Goal: Task Accomplishment & Management: Complete application form

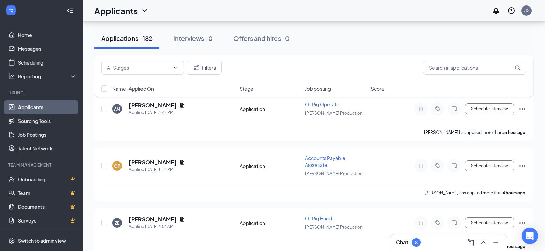
scroll to position [103, 0]
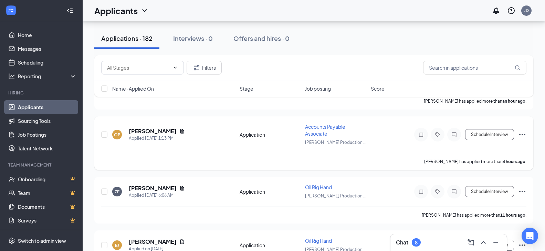
click at [318, 126] on span "Accounts Payable Associate" at bounding box center [325, 130] width 40 height 13
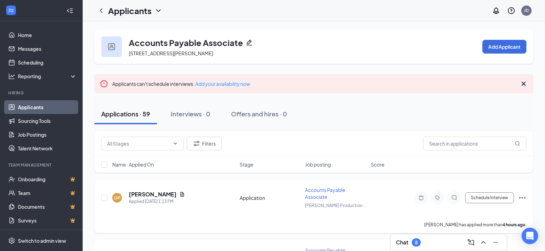
click at [523, 200] on icon "Ellipses" at bounding box center [522, 198] width 8 height 8
click at [419, 117] on div "Applications · 59 Interviews · 0 Offers and hires · 0" at bounding box center [313, 114] width 439 height 21
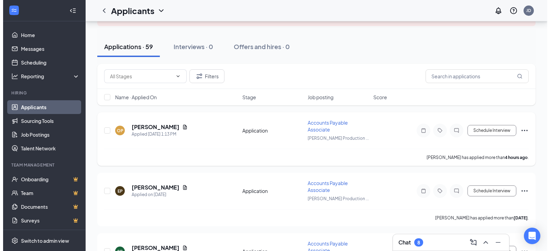
scroll to position [69, 0]
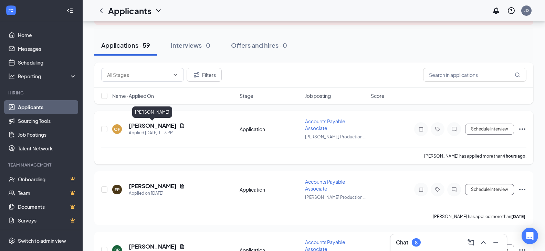
click at [153, 126] on h5 "[PERSON_NAME]" at bounding box center [153, 126] width 48 height 8
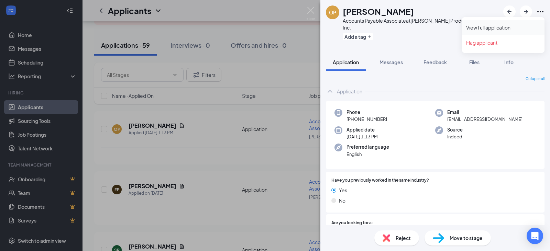
click at [494, 26] on link "View full application" at bounding box center [503, 27] width 74 height 7
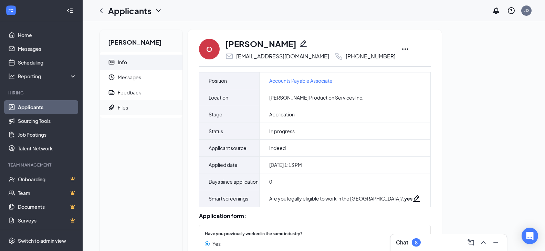
click at [119, 109] on div "Files" at bounding box center [123, 107] width 10 height 7
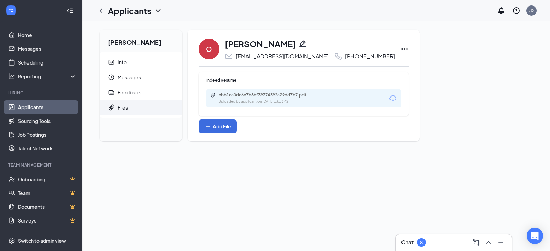
click at [276, 106] on div "cbb1ca0dc6e7b8bf39374392a29dd7b7.pdf Uploaded by applicant on [DATE] 13:13:42" at bounding box center [303, 98] width 195 height 18
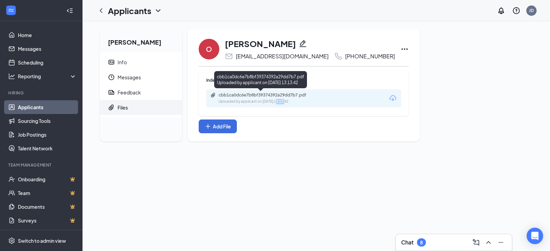
click at [272, 97] on div "cbb1ca0dc6e7b8bf39374392a29dd7b7.pdf" at bounding box center [267, 96] width 96 height 6
